Goal: Information Seeking & Learning: Compare options

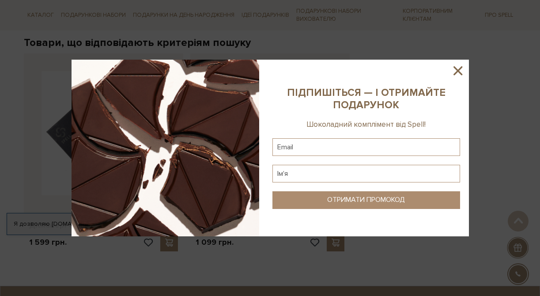
scroll to position [154, 0]
click at [457, 70] on icon at bounding box center [457, 70] width 9 height 9
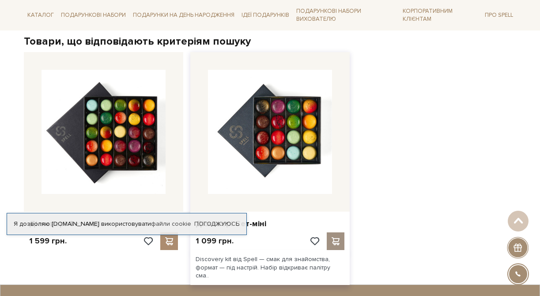
click at [335, 240] on span at bounding box center [335, 241] width 11 height 8
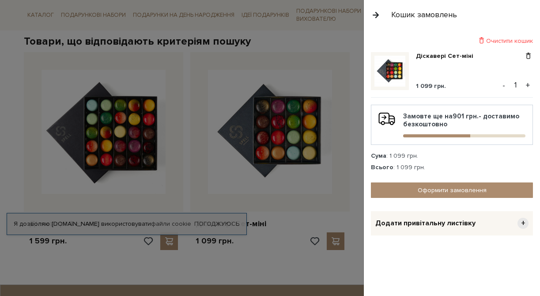
click at [527, 83] on button "+" at bounding box center [527, 85] width 10 height 13
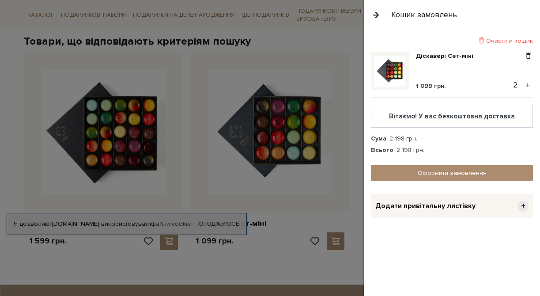
click at [376, 14] on button "button" at bounding box center [376, 14] width 10 height 15
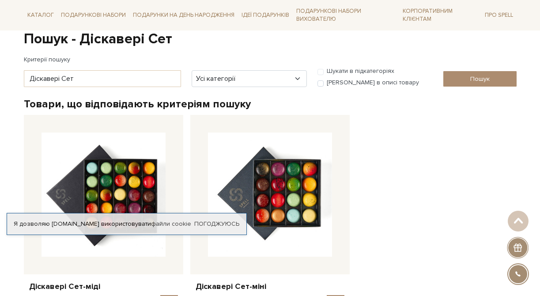
scroll to position [0, 0]
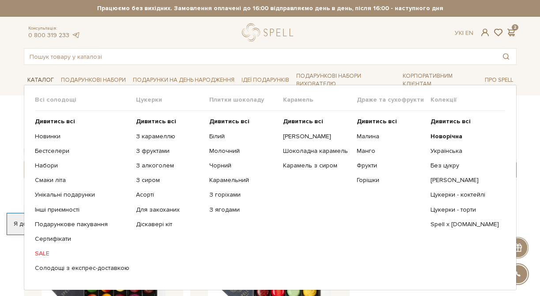
click at [46, 79] on link "Каталог" at bounding box center [41, 80] width 34 height 14
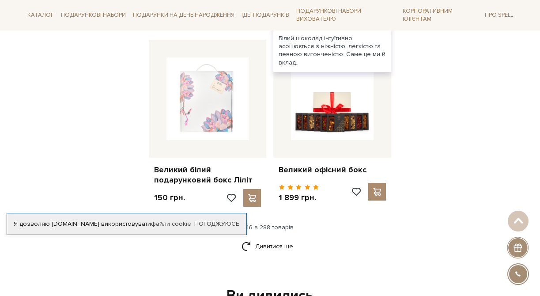
scroll to position [1085, 0]
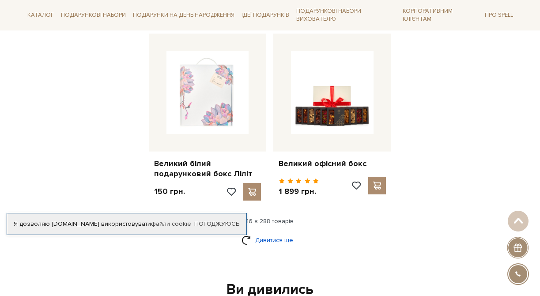
click at [278, 232] on link "Дивитися ще" at bounding box center [269, 239] width 57 height 15
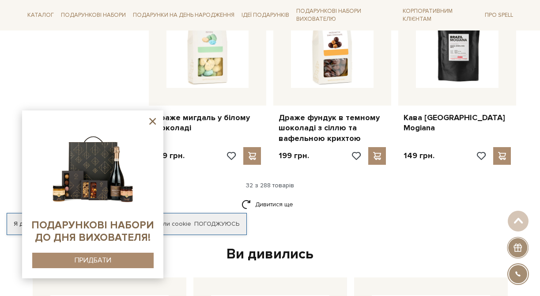
scroll to position [2024, 0]
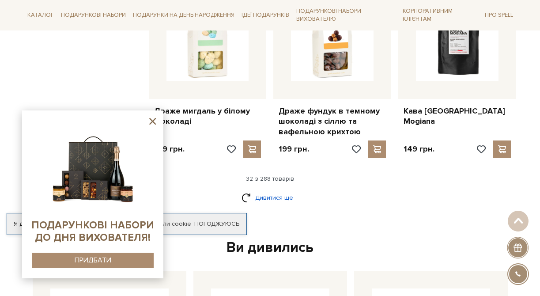
click at [277, 190] on link "Дивитися ще" at bounding box center [269, 197] width 57 height 15
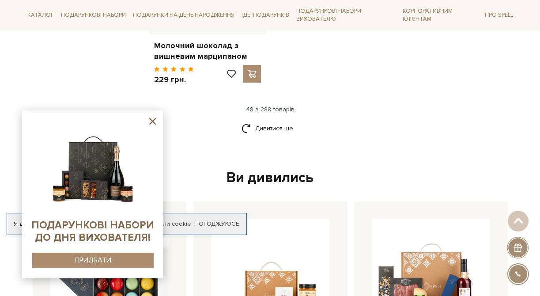
scroll to position [3184, 0]
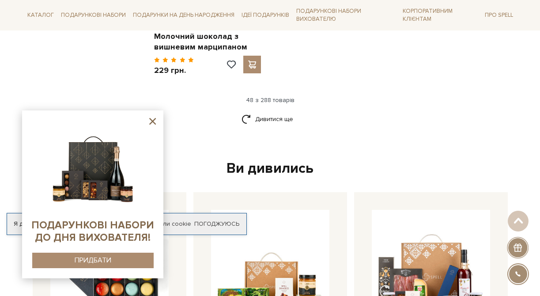
click at [295, 159] on div "Ви дивились" at bounding box center [270, 168] width 482 height 19
click at [282, 111] on link "Дивитися ще" at bounding box center [269, 118] width 57 height 15
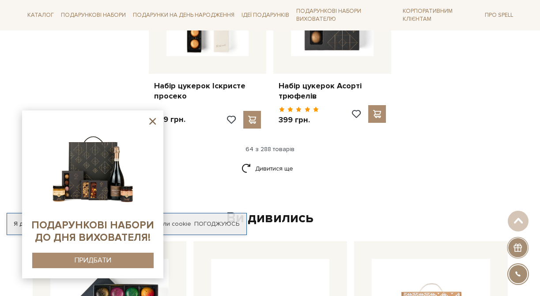
scroll to position [4080, 0]
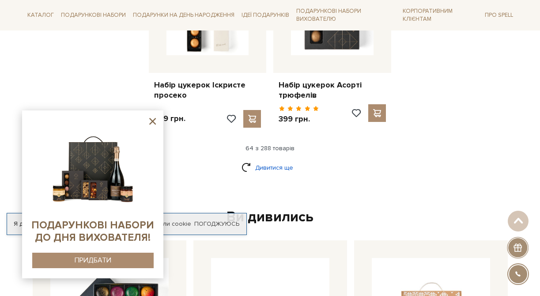
click at [283, 160] on link "Дивитися ще" at bounding box center [269, 167] width 57 height 15
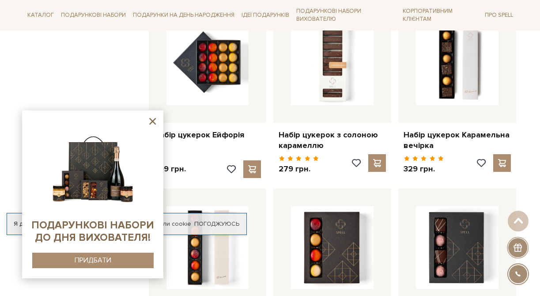
scroll to position [4790, 0]
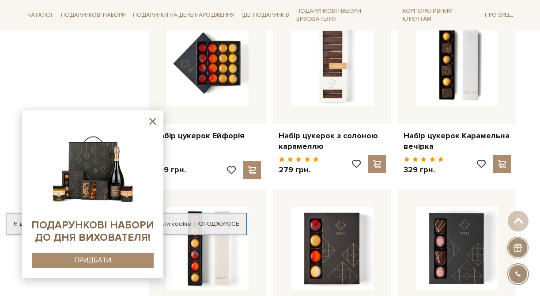
click at [152, 120] on icon at bounding box center [152, 121] width 11 height 11
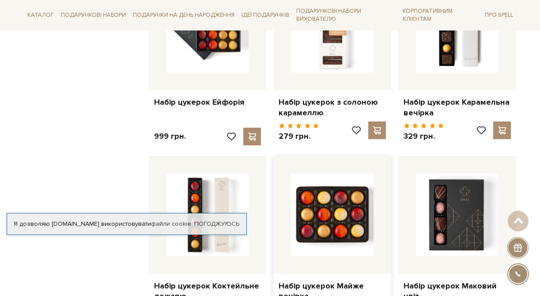
scroll to position [4824, 0]
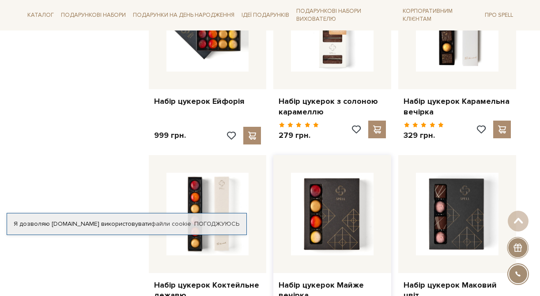
click at [93, 160] on div at bounding box center [270, 148] width 540 height 296
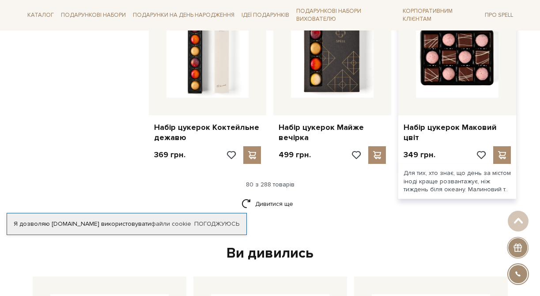
scroll to position [4983, 0]
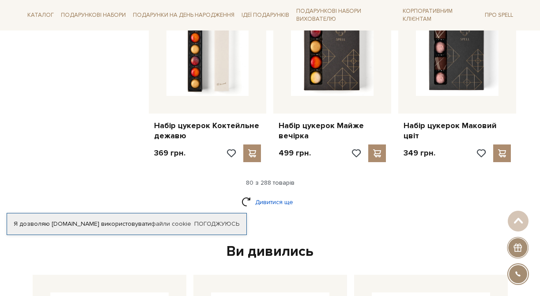
click at [273, 194] on link "Дивитися ще" at bounding box center [269, 201] width 57 height 15
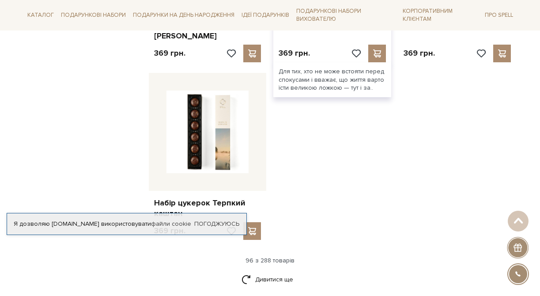
scroll to position [6011, 0]
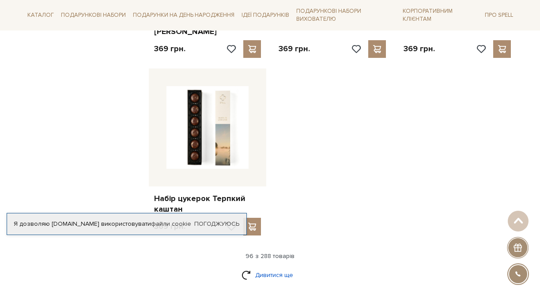
click at [281, 267] on link "Дивитися ще" at bounding box center [269, 274] width 57 height 15
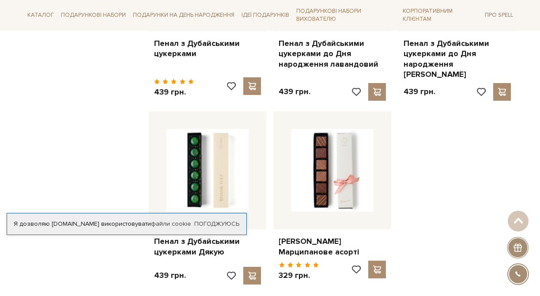
scroll to position [6907, 0]
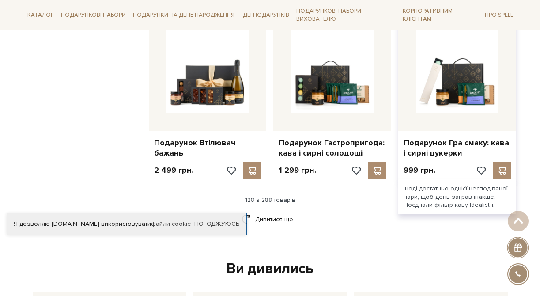
scroll to position [7904, 0]
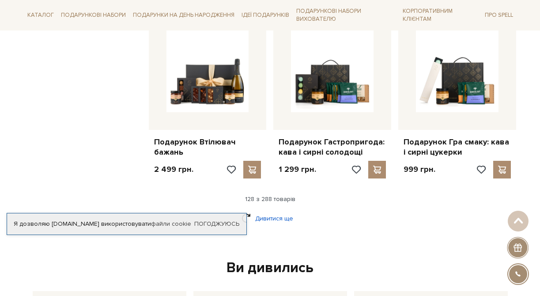
click at [273, 210] on link "Дивитися ще" at bounding box center [269, 217] width 57 height 15
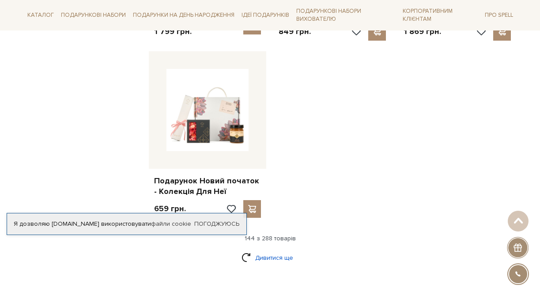
scroll to position [8925, 0]
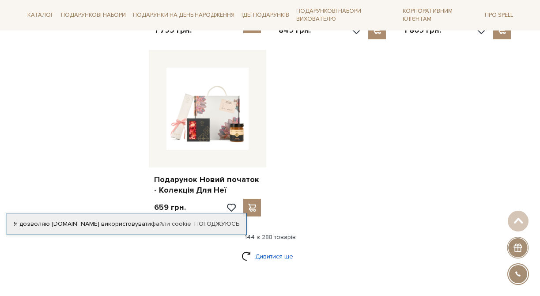
click at [272, 248] on link "Дивитися ще" at bounding box center [269, 255] width 57 height 15
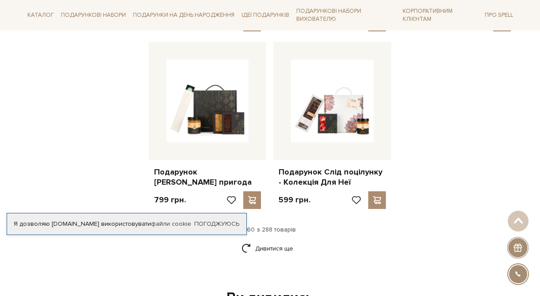
scroll to position [9866, 0]
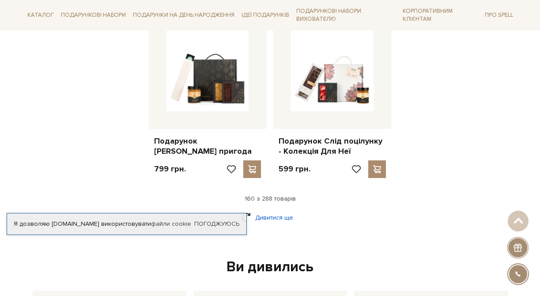
click at [287, 210] on link "Дивитися ще" at bounding box center [269, 217] width 57 height 15
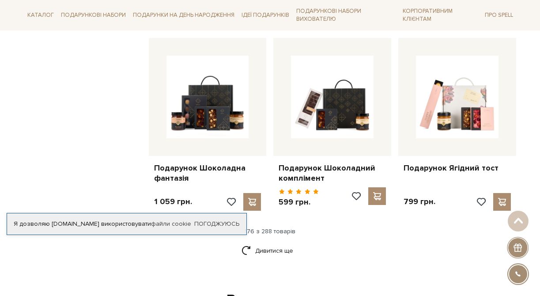
scroll to position [10743, 0]
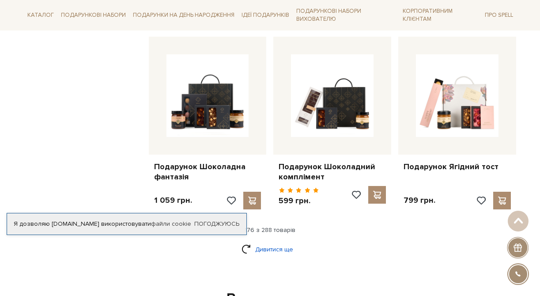
click at [259, 241] on link "Дивитися ще" at bounding box center [269, 248] width 57 height 15
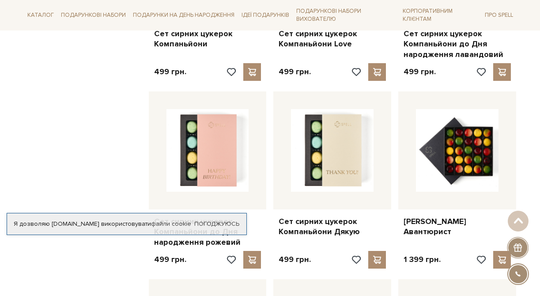
scroll to position [11248, 0]
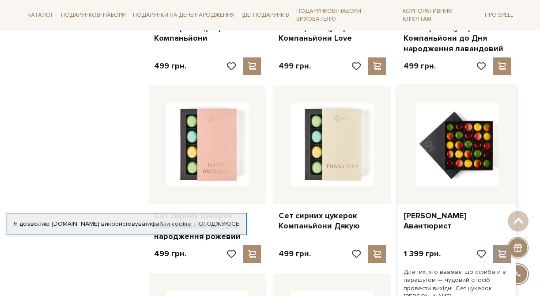
click at [502, 250] on span at bounding box center [501, 254] width 11 height 8
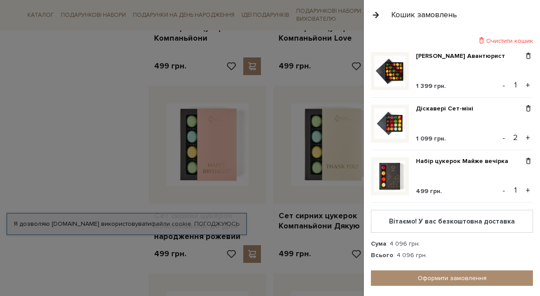
click at [70, 165] on div at bounding box center [270, 148] width 540 height 296
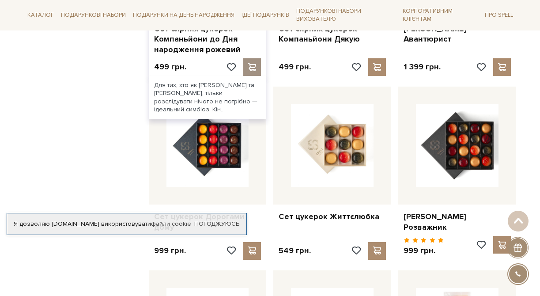
scroll to position [11437, 0]
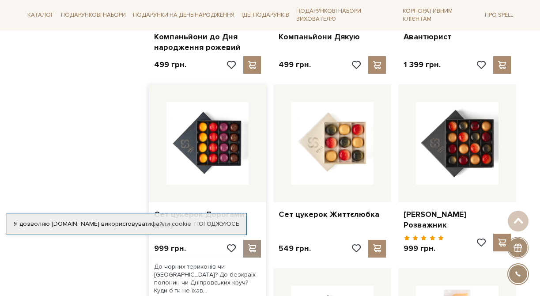
click at [255, 244] on span at bounding box center [252, 248] width 11 height 8
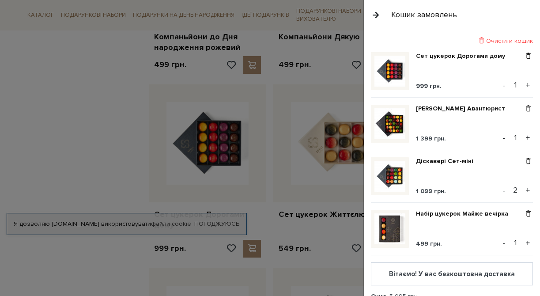
click at [82, 104] on div at bounding box center [270, 148] width 540 height 296
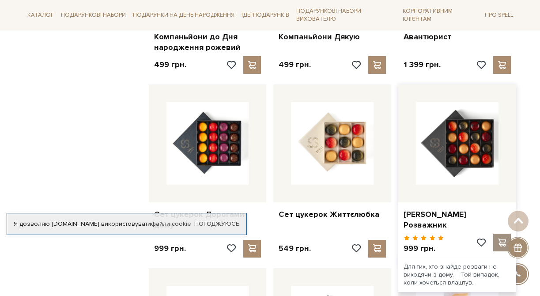
click at [505, 238] on span at bounding box center [501, 242] width 11 height 8
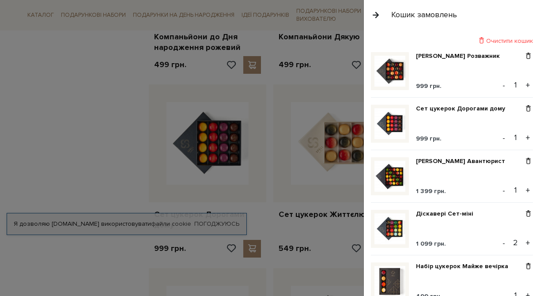
click at [105, 137] on div at bounding box center [270, 148] width 540 height 296
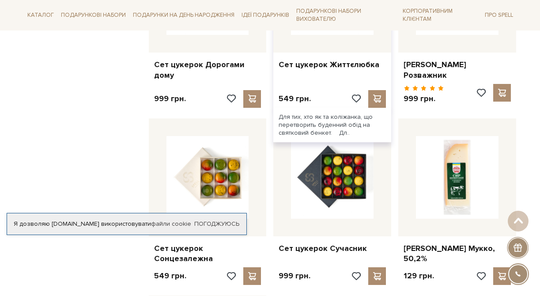
scroll to position [11588, 0]
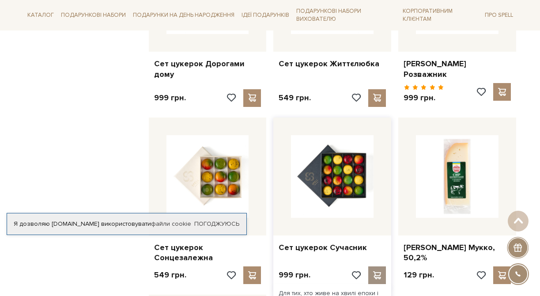
click at [382, 271] on span at bounding box center [376, 275] width 11 height 8
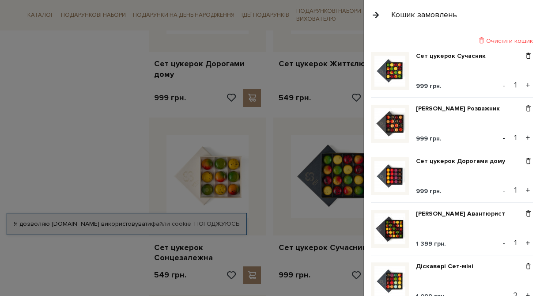
click at [87, 133] on div at bounding box center [270, 148] width 540 height 296
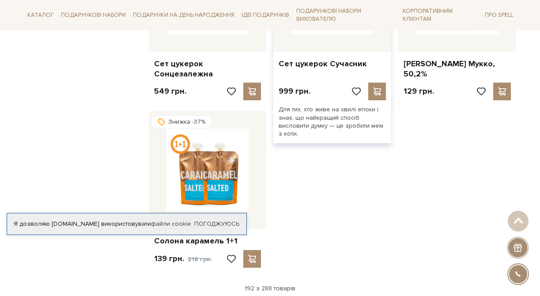
scroll to position [11850, 0]
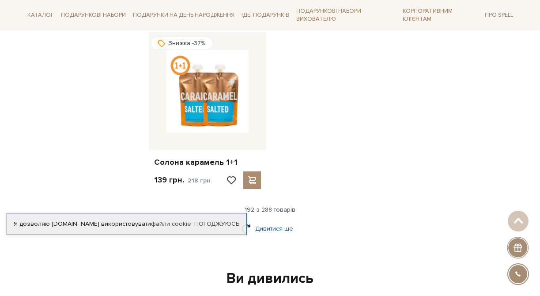
click at [265, 221] on link "Дивитися ще" at bounding box center [269, 228] width 57 height 15
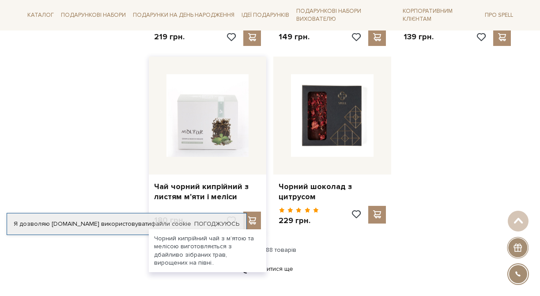
scroll to position [12755, 0]
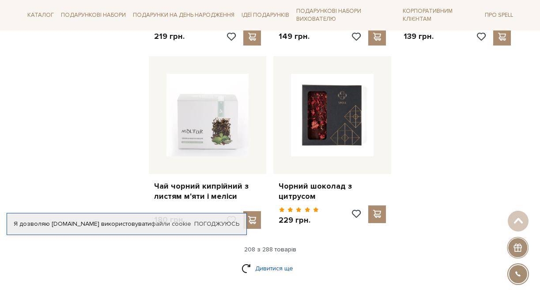
click at [277, 260] on link "Дивитися ще" at bounding box center [269, 267] width 57 height 15
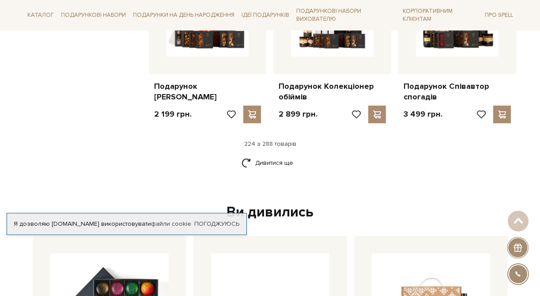
scroll to position [13751, 0]
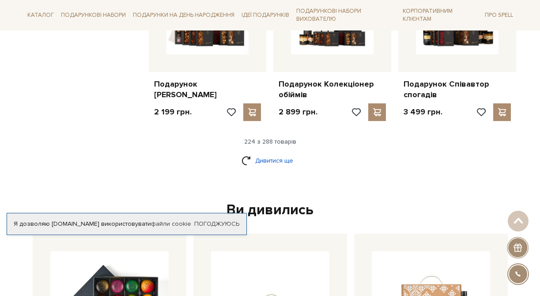
click at [281, 153] on link "Дивитися ще" at bounding box center [269, 160] width 57 height 15
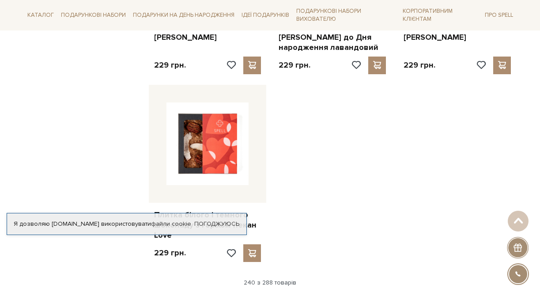
scroll to position [14784, 0]
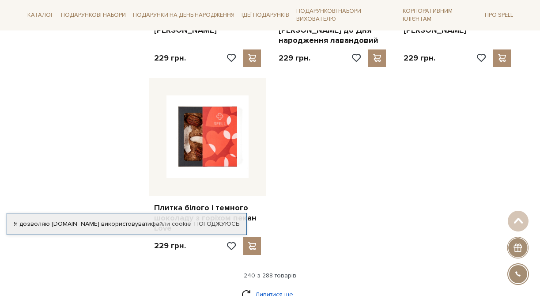
click at [281, 286] on link "Дивитися ще" at bounding box center [269, 293] width 57 height 15
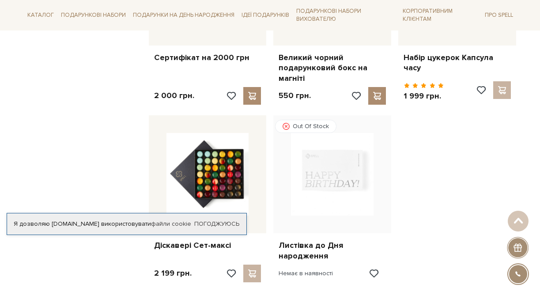
scroll to position [15735, 0]
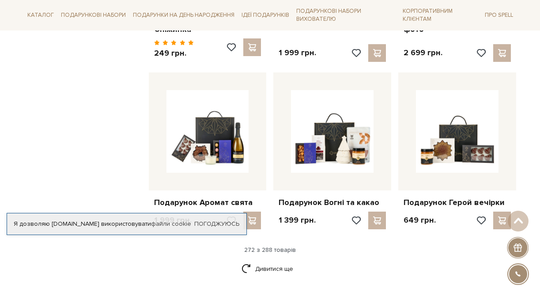
scroll to position [16677, 0]
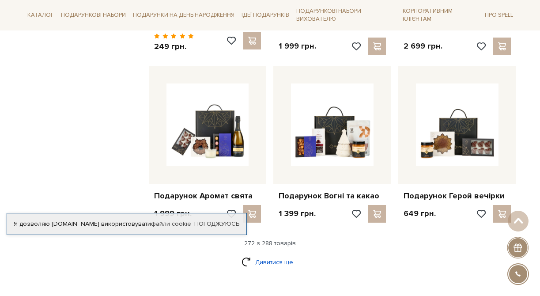
click at [267, 254] on link "Дивитися ще" at bounding box center [269, 261] width 57 height 15
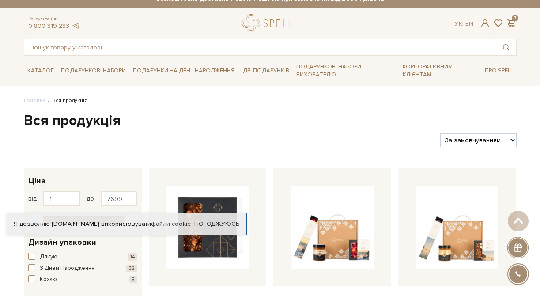
scroll to position [0, 0]
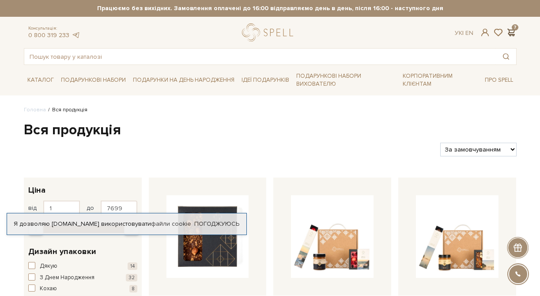
click at [511, 32] on span at bounding box center [511, 32] width 11 height 9
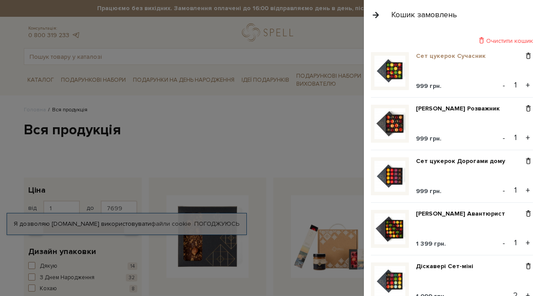
click at [468, 54] on link "Сет цукерок Сучасник" at bounding box center [454, 56] width 76 height 8
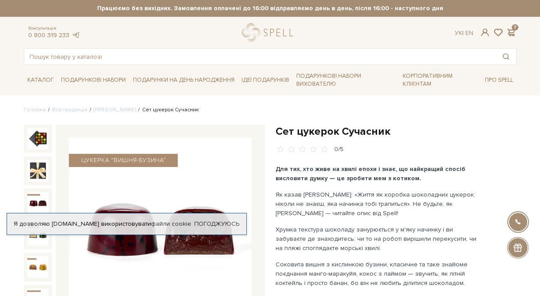
click at [38, 200] on img at bounding box center [38, 203] width 22 height 22
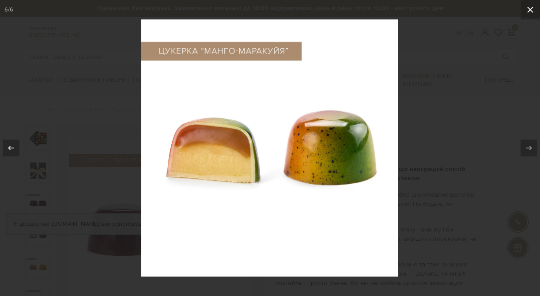
click at [528, 8] on icon at bounding box center [530, 10] width 6 height 6
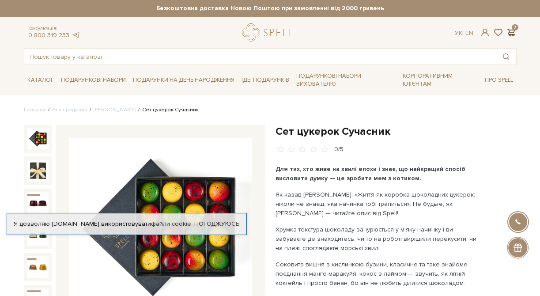
click at [511, 30] on span at bounding box center [511, 32] width 11 height 9
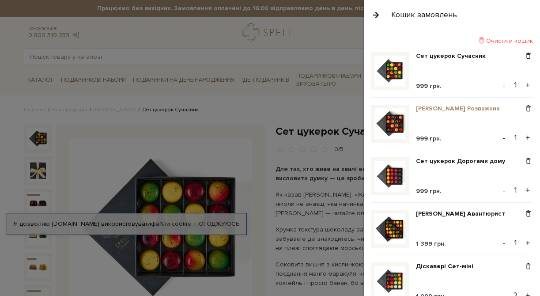
click at [463, 108] on link "[PERSON_NAME] Розважник" at bounding box center [461, 109] width 90 height 8
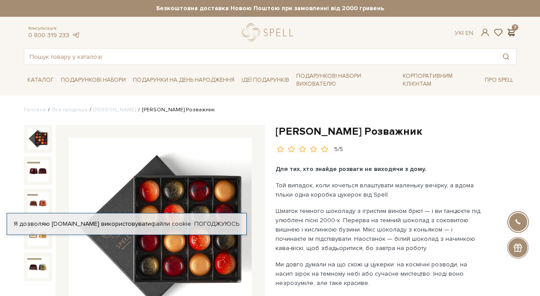
click at [511, 29] on span at bounding box center [511, 32] width 11 height 9
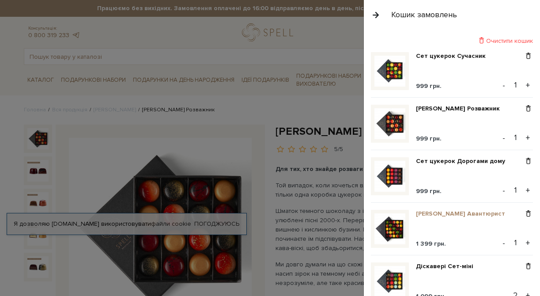
click at [434, 213] on link "[PERSON_NAME] Авантюрист" at bounding box center [464, 214] width 96 height 8
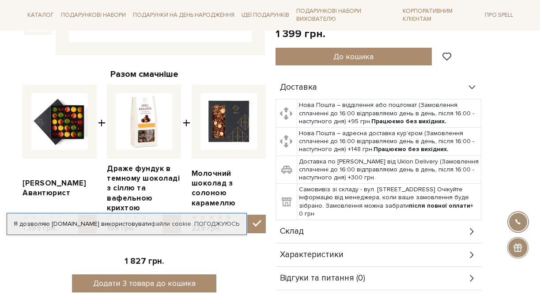
scroll to position [307, 0]
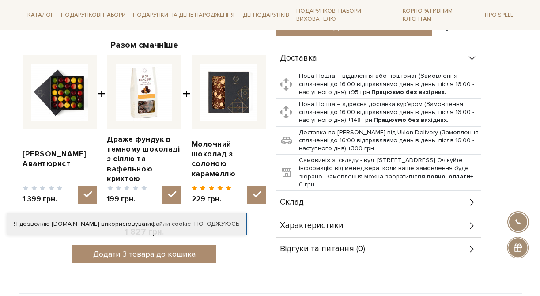
click at [469, 221] on icon at bounding box center [472, 226] width 10 height 10
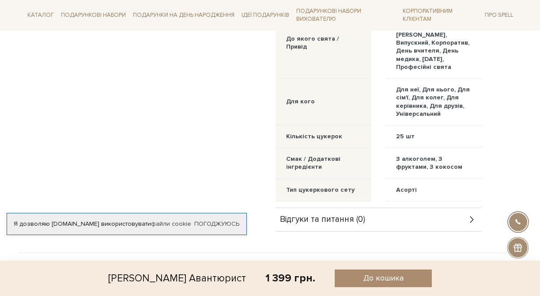
scroll to position [590, 0]
